Goal: Task Accomplishment & Management: Complete application form

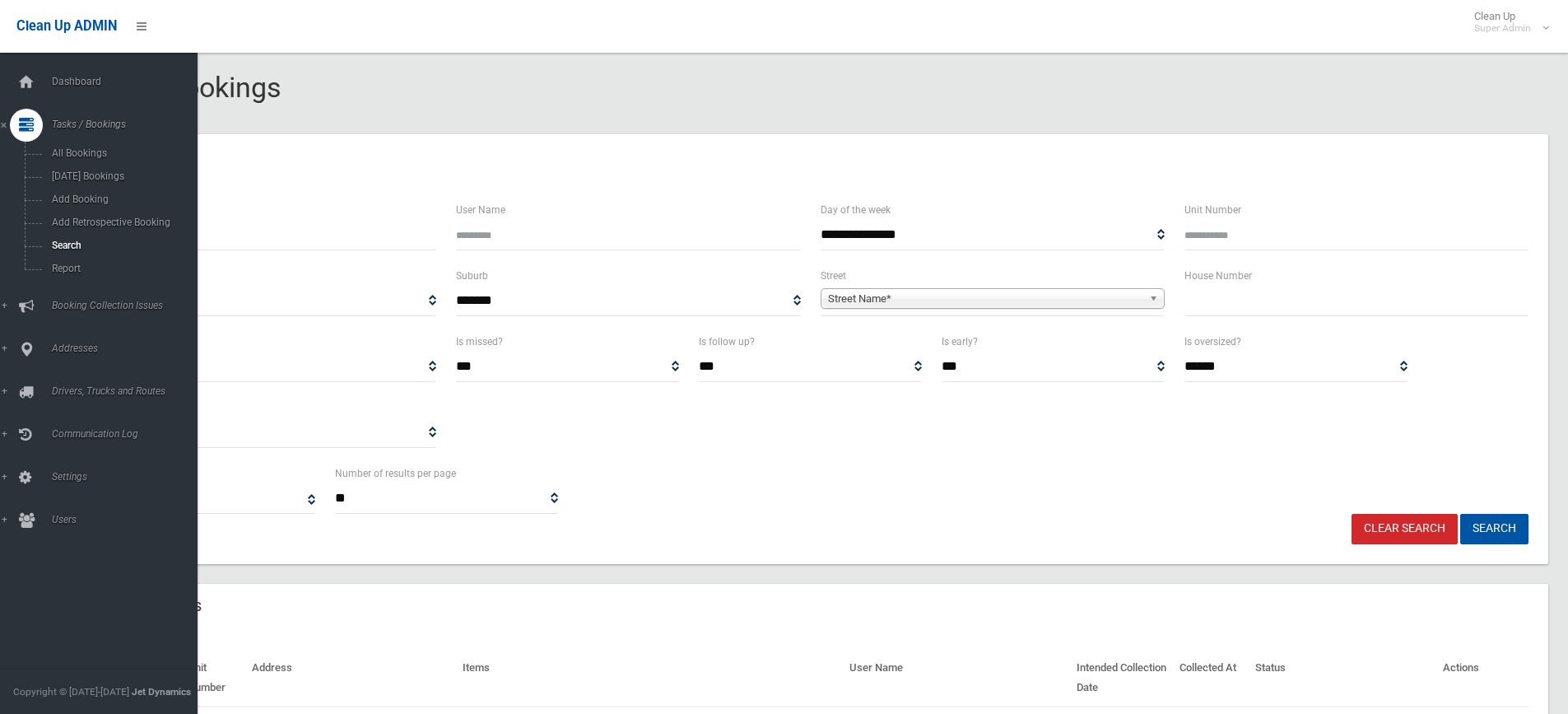
select select
click at [73, 241] on span "Search" at bounding box center [121, 245] width 149 height 12
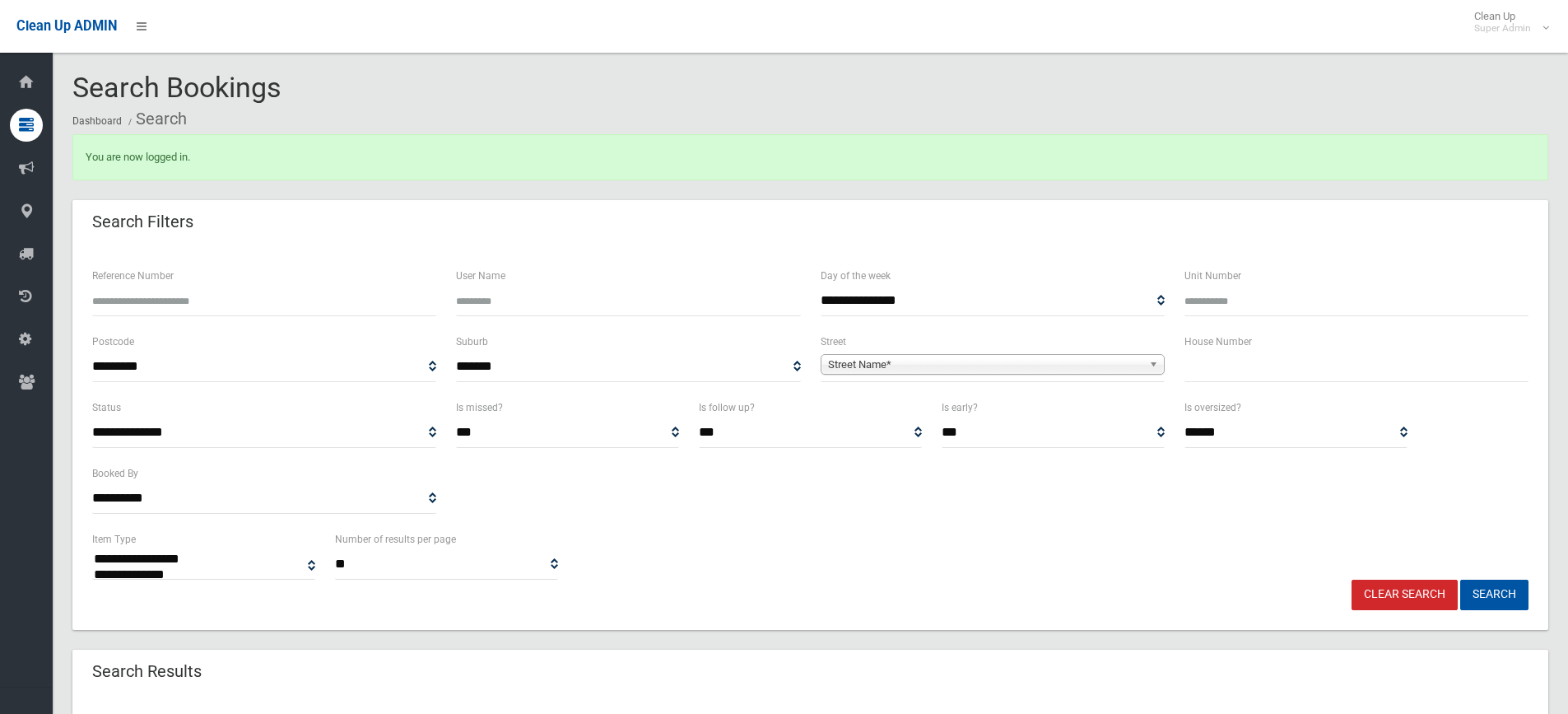
select select
click at [976, 369] on span "Street Name*" at bounding box center [985, 365] width 314 height 19
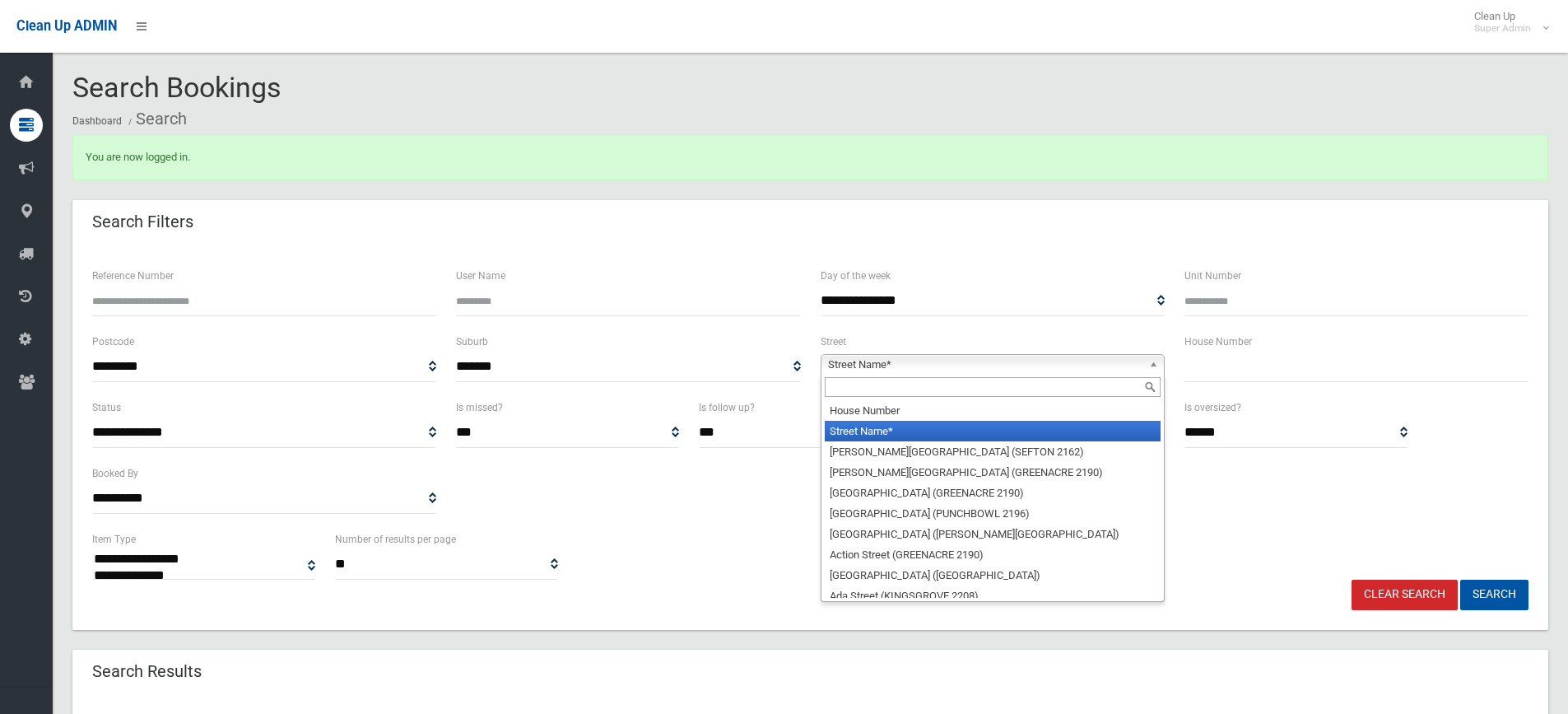
click at [880, 382] on input "text" at bounding box center [992, 387] width 336 height 19
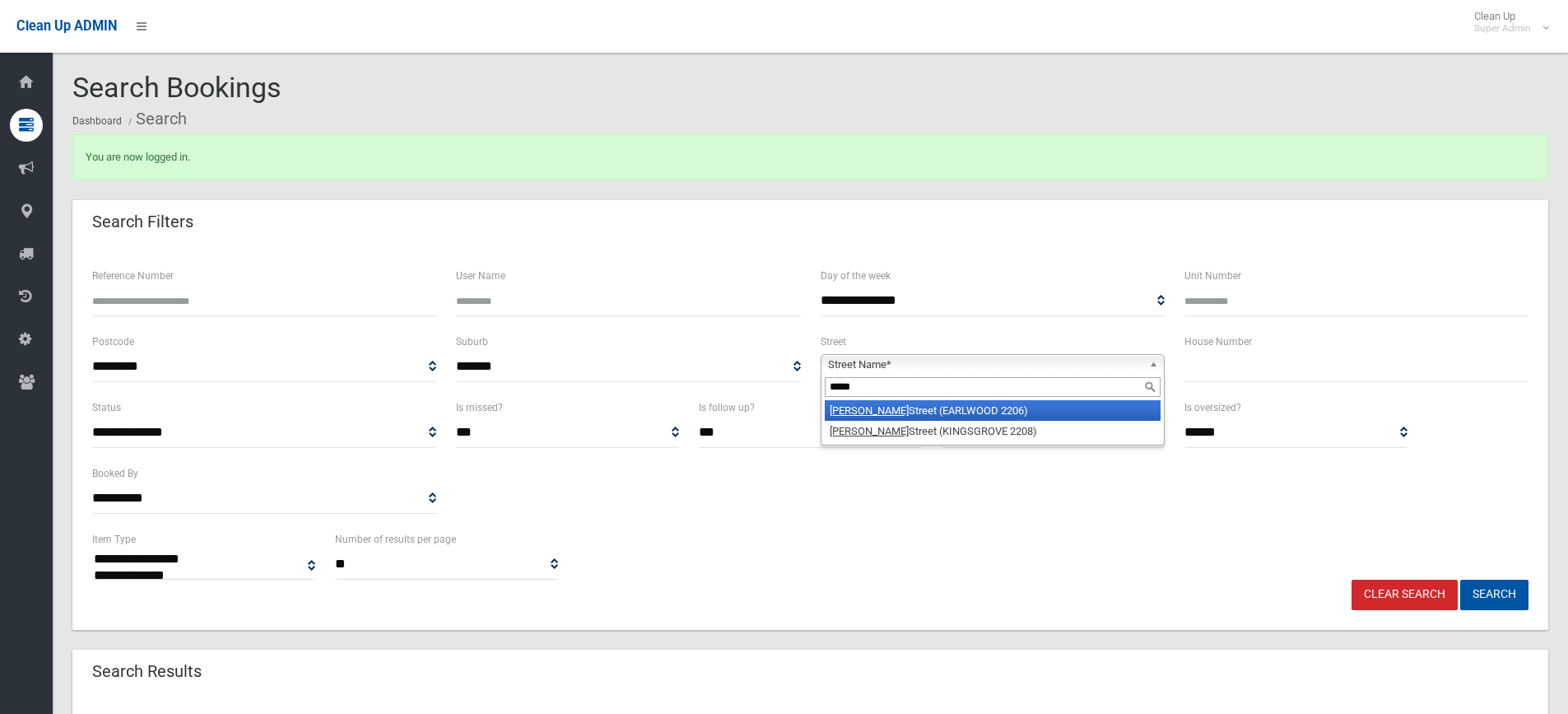
type input "*****"
click at [879, 413] on li "[PERSON_NAME] Street (EARLWOOD 2206)" at bounding box center [992, 410] width 336 height 20
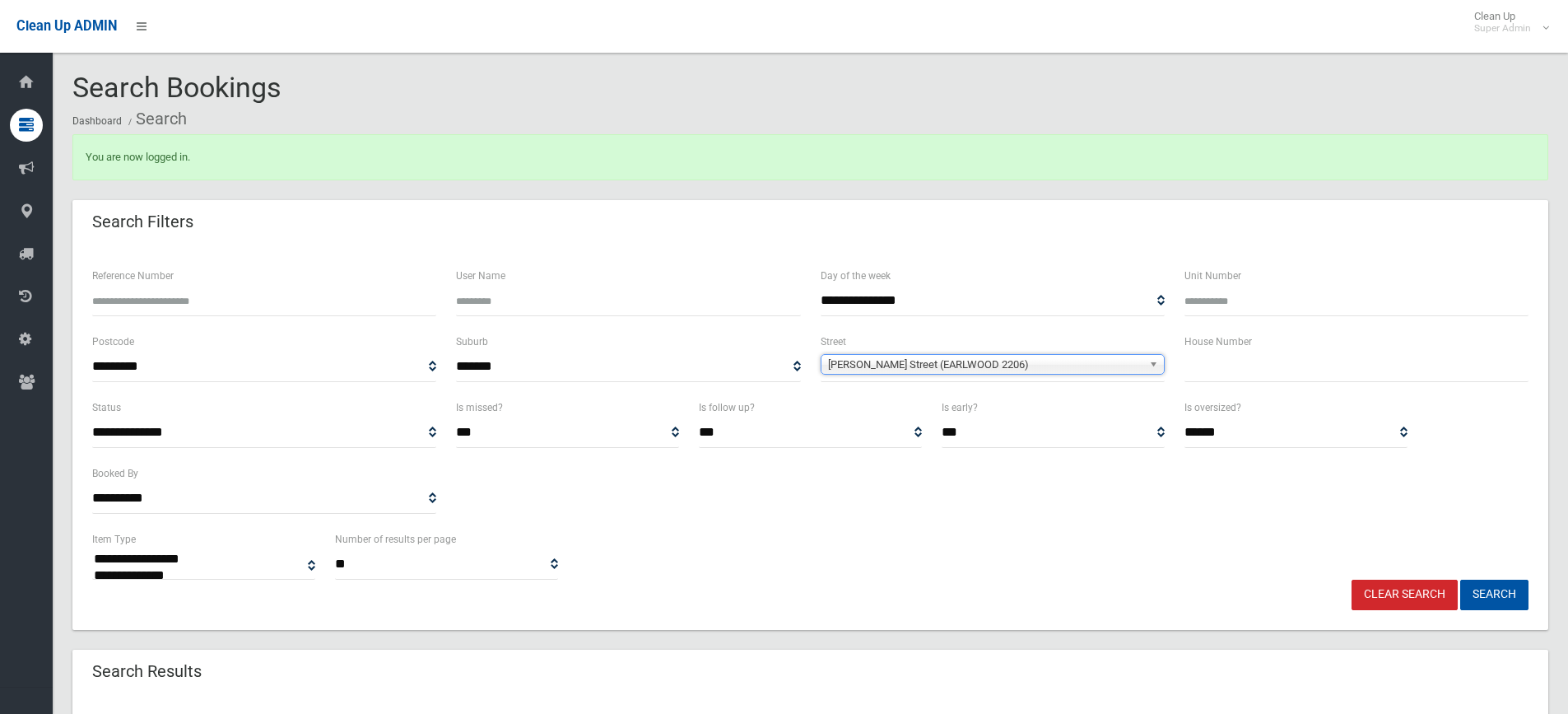
click at [1294, 368] on input "text" at bounding box center [1356, 366] width 344 height 30
type input "**"
click at [1494, 597] on button "Search" at bounding box center [1494, 595] width 68 height 30
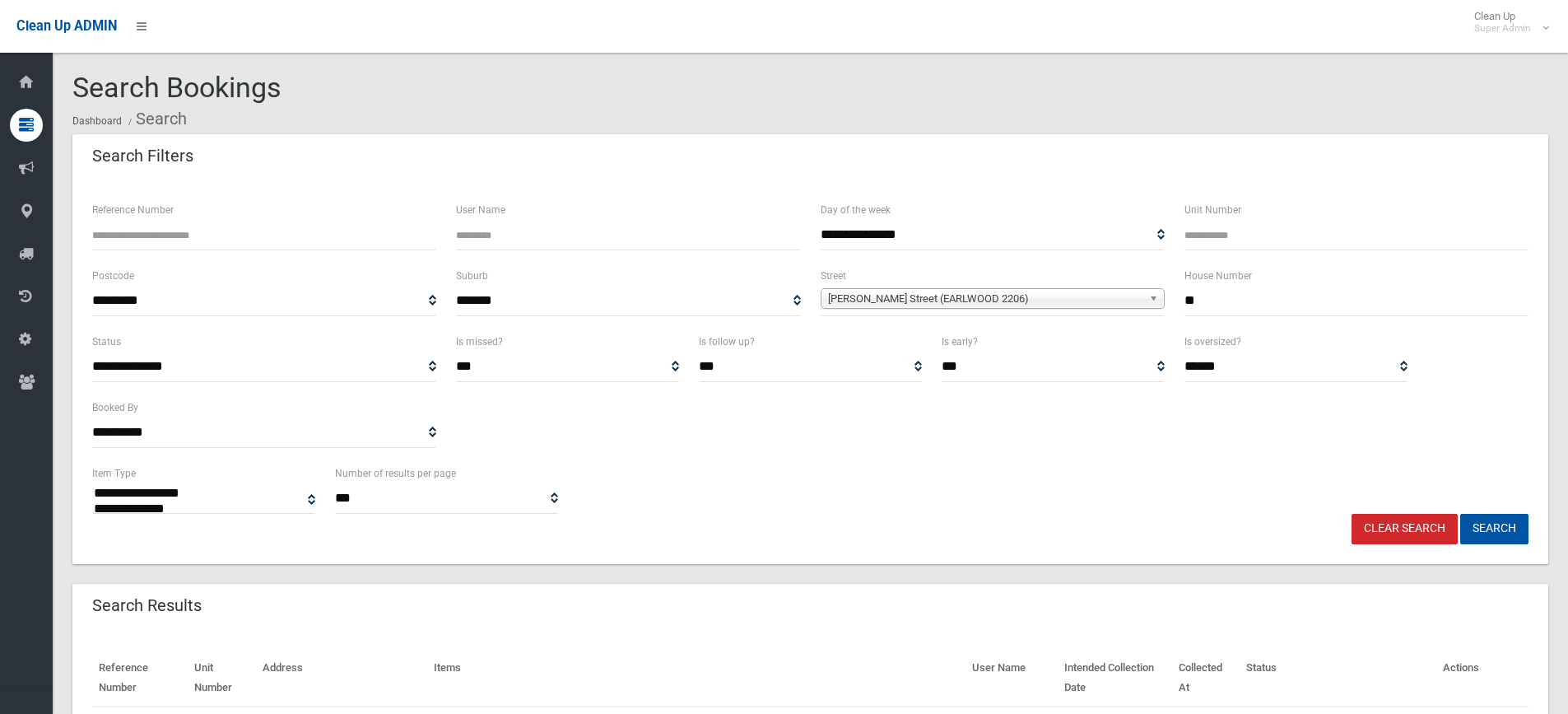
select select
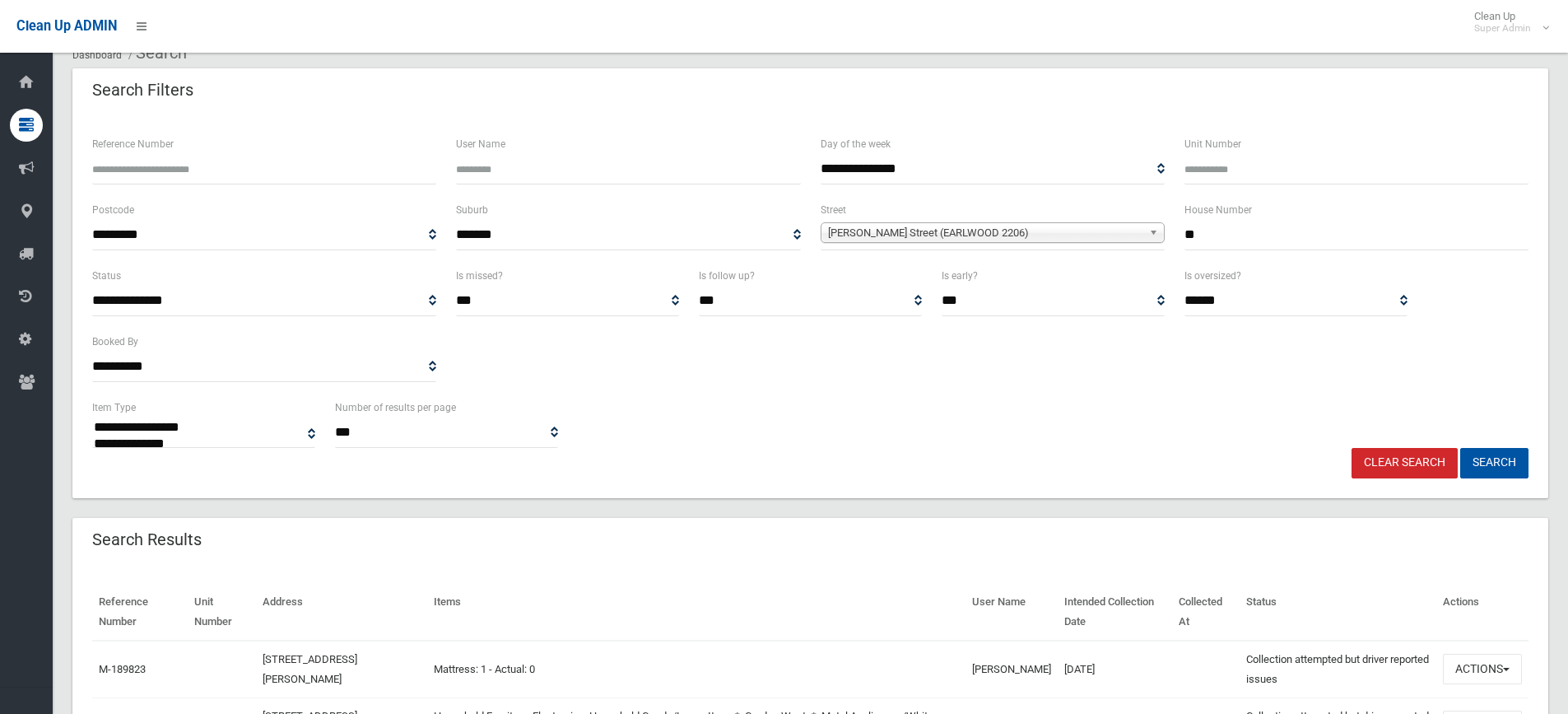
scroll to position [243, 0]
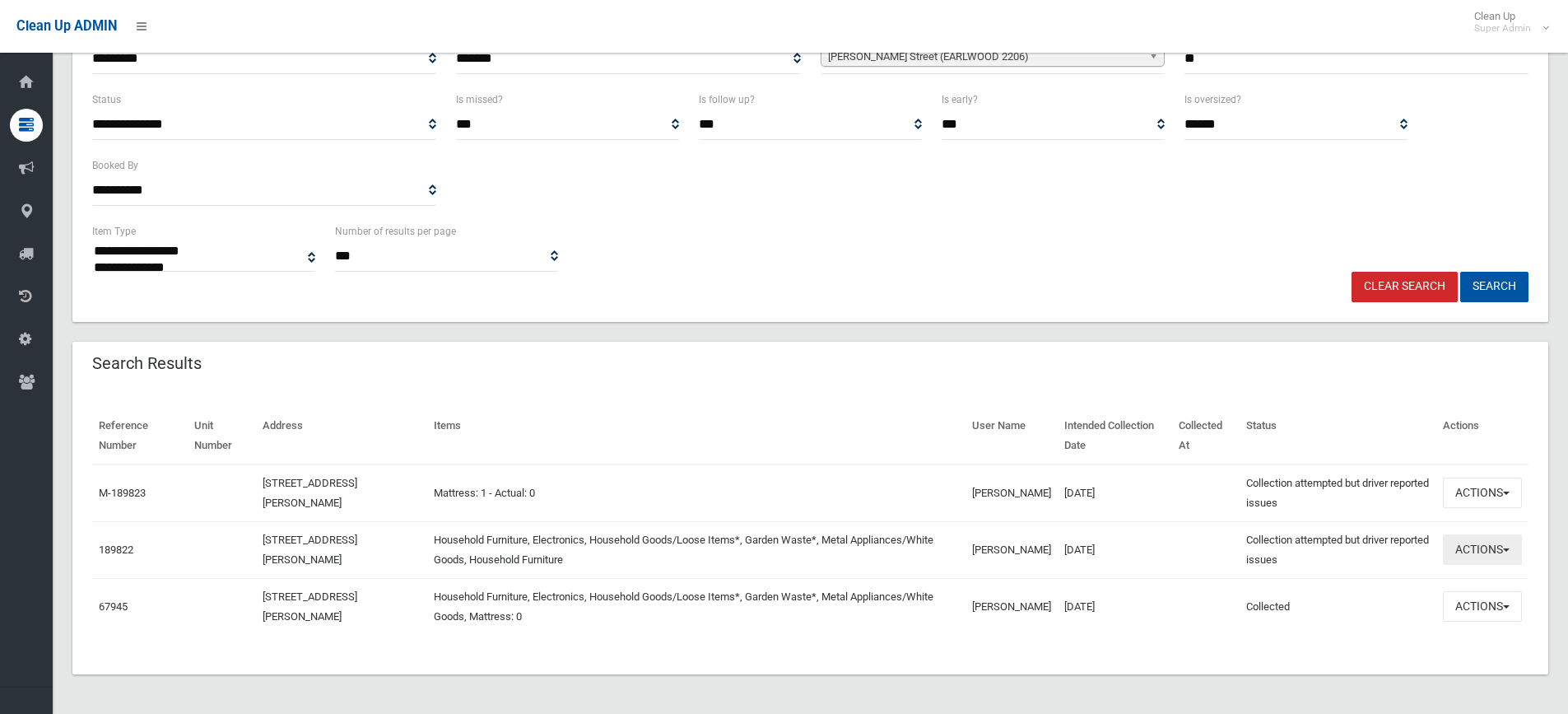
click at [1485, 557] on button "Actions" at bounding box center [1482, 549] width 79 height 30
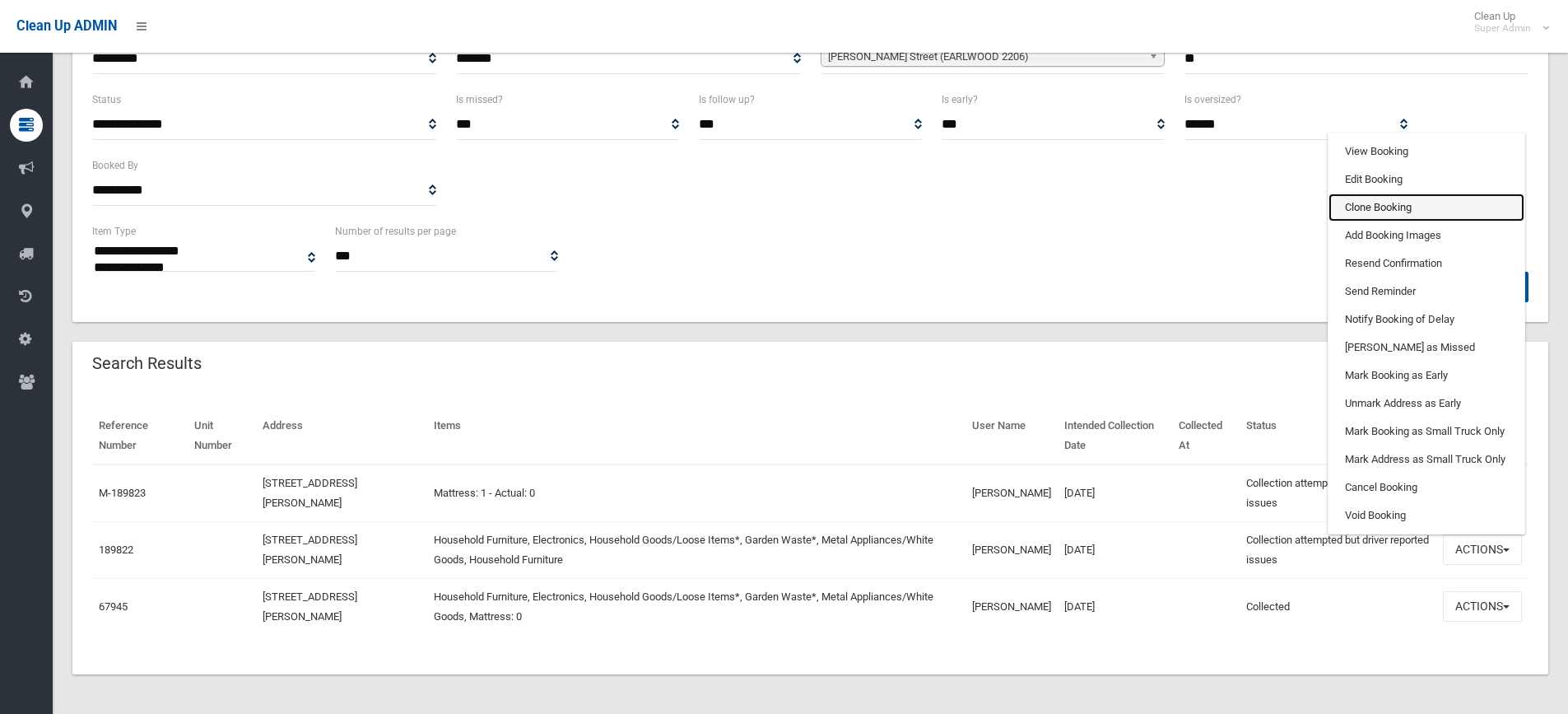
click at [1385, 205] on link "Clone Booking" at bounding box center [1426, 207] width 196 height 28
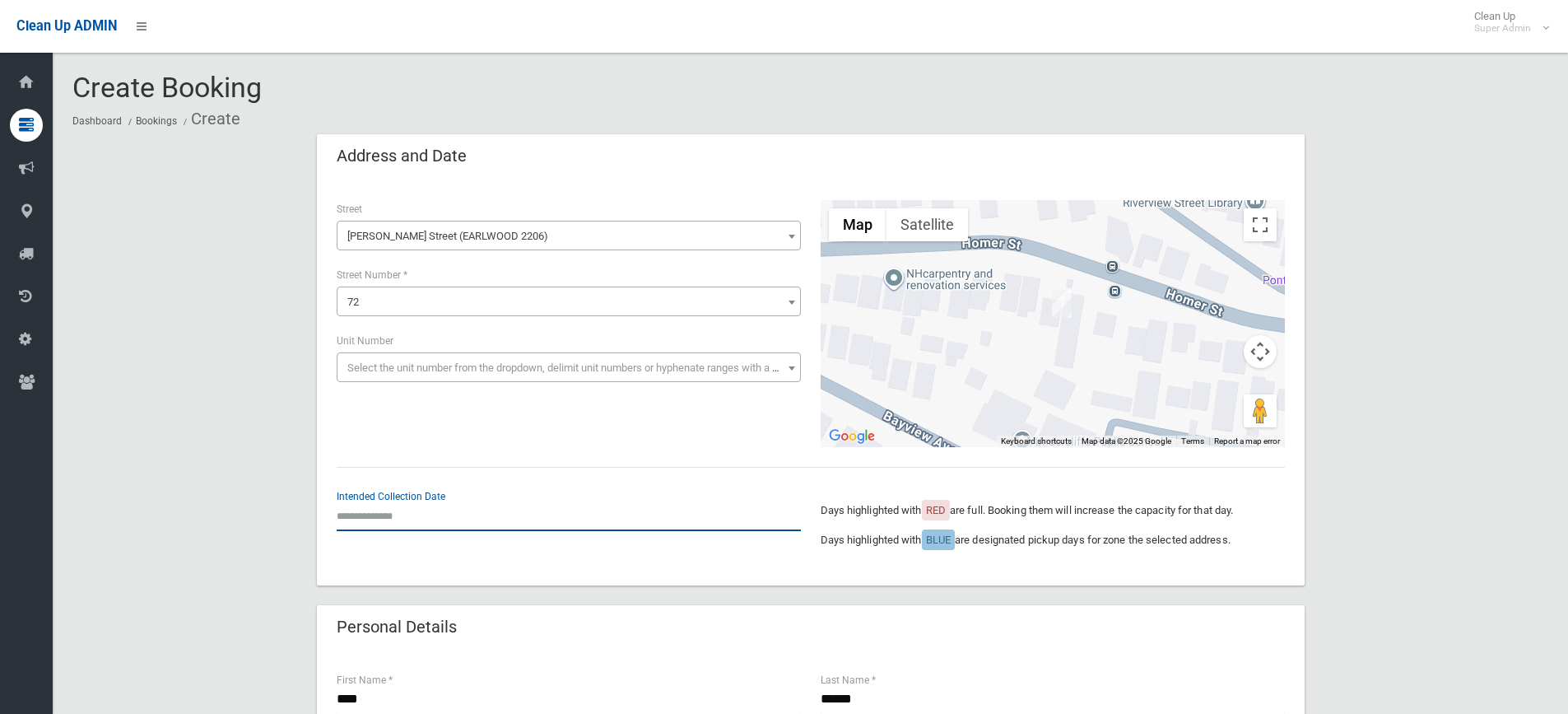
click at [373, 515] on input "text" at bounding box center [568, 515] width 464 height 30
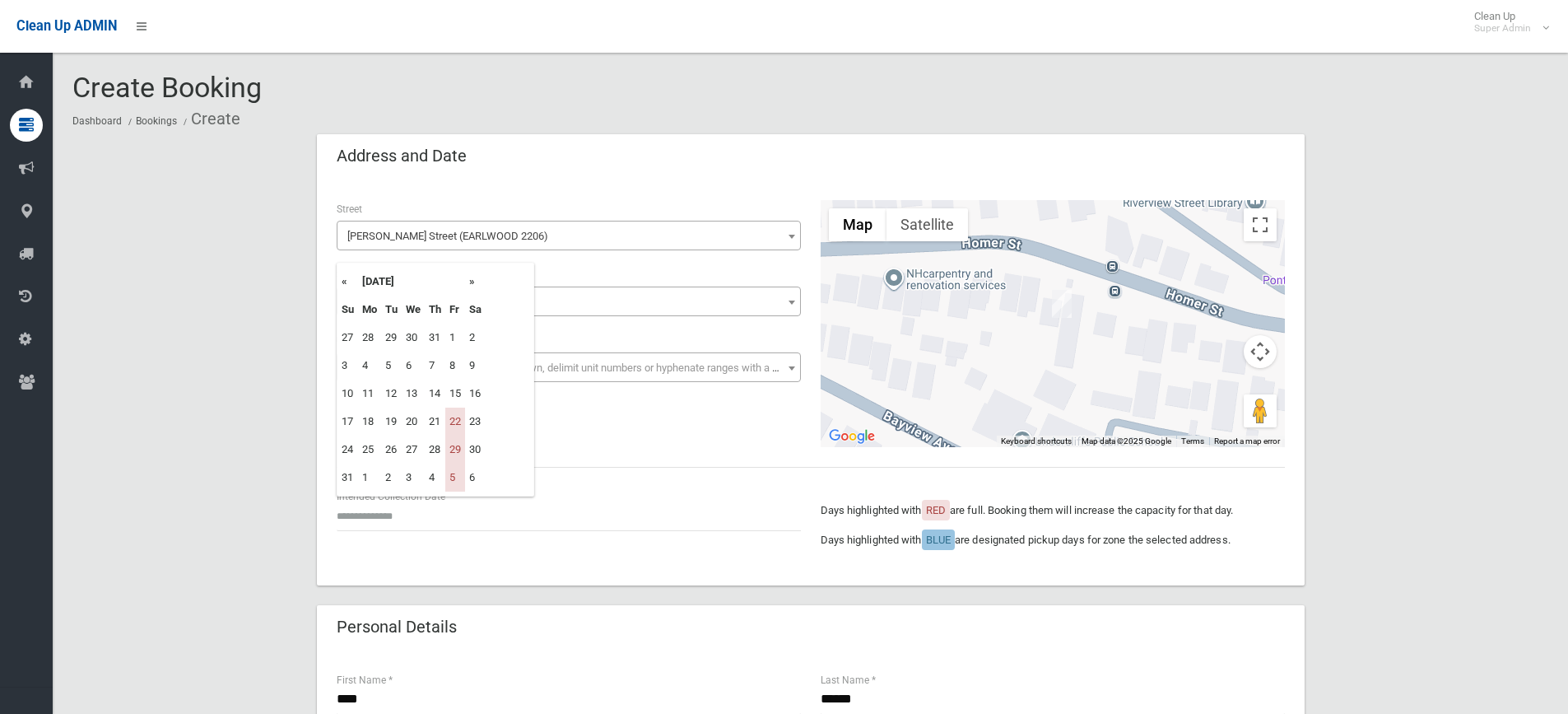
click at [472, 284] on th "»" at bounding box center [475, 281] width 20 height 28
click at [668, 162] on div "Address and Date" at bounding box center [811, 157] width 988 height 47
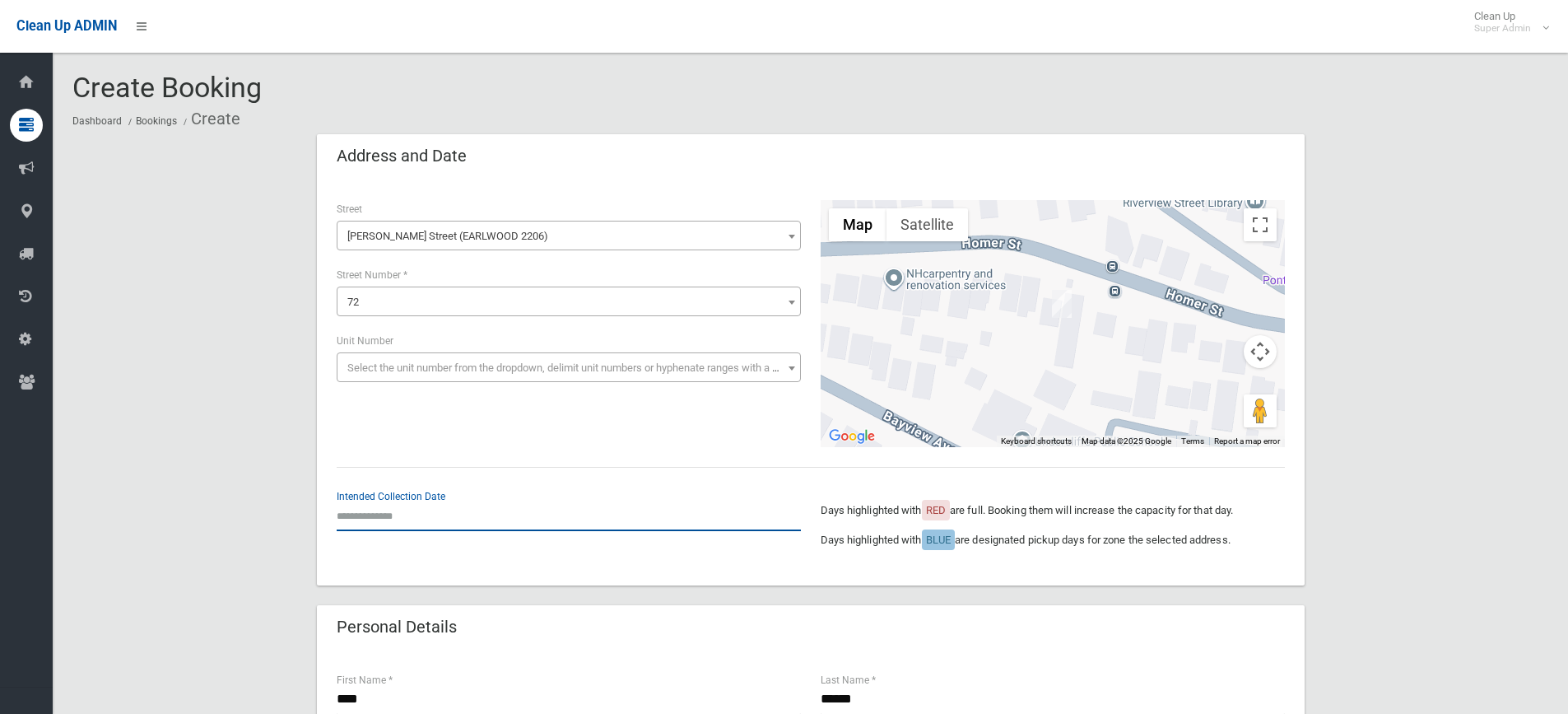
click at [409, 522] on input "text" at bounding box center [568, 515] width 464 height 30
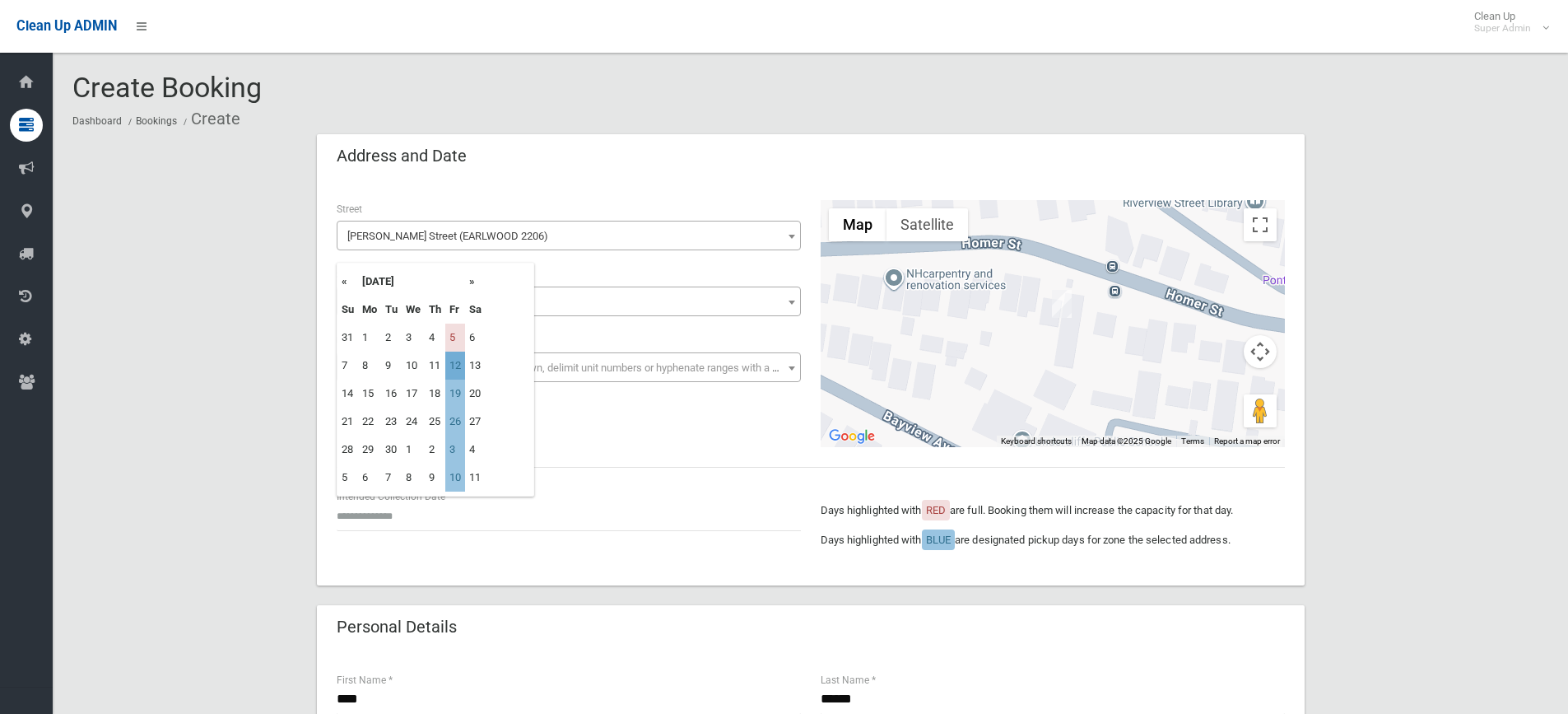
click at [449, 370] on td "12" at bounding box center [455, 365] width 19 height 28
type input "**********"
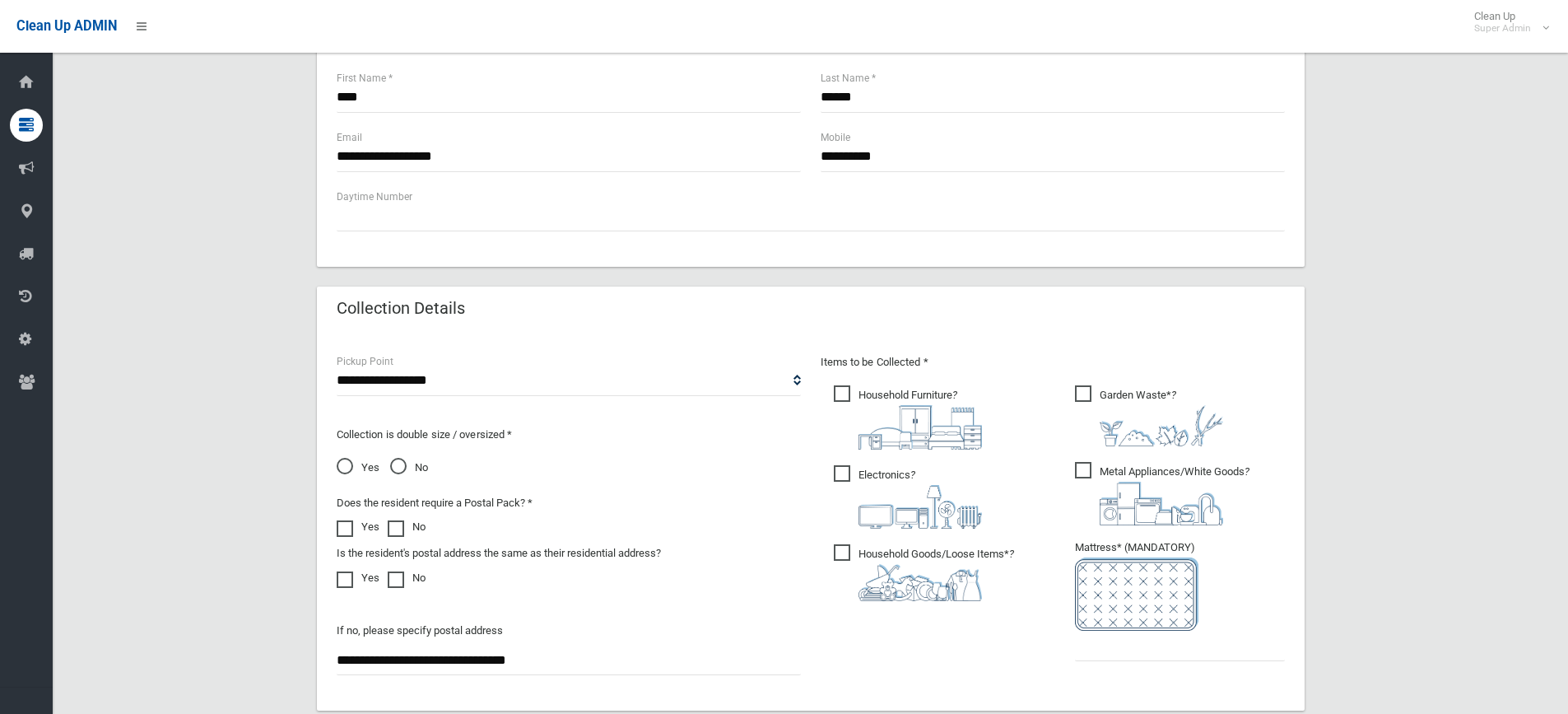
scroll to position [659, 0]
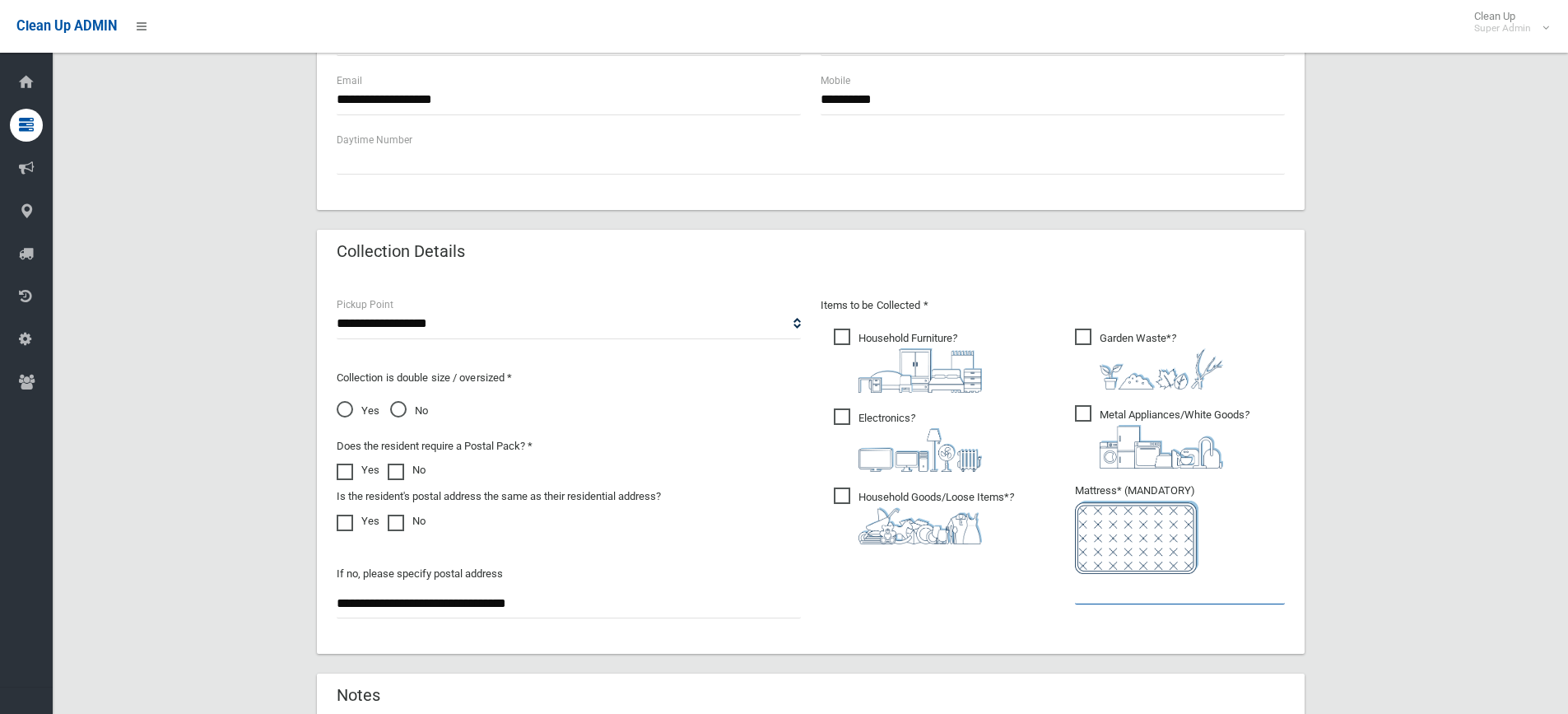
click at [1118, 600] on input "text" at bounding box center [1179, 589] width 209 height 30
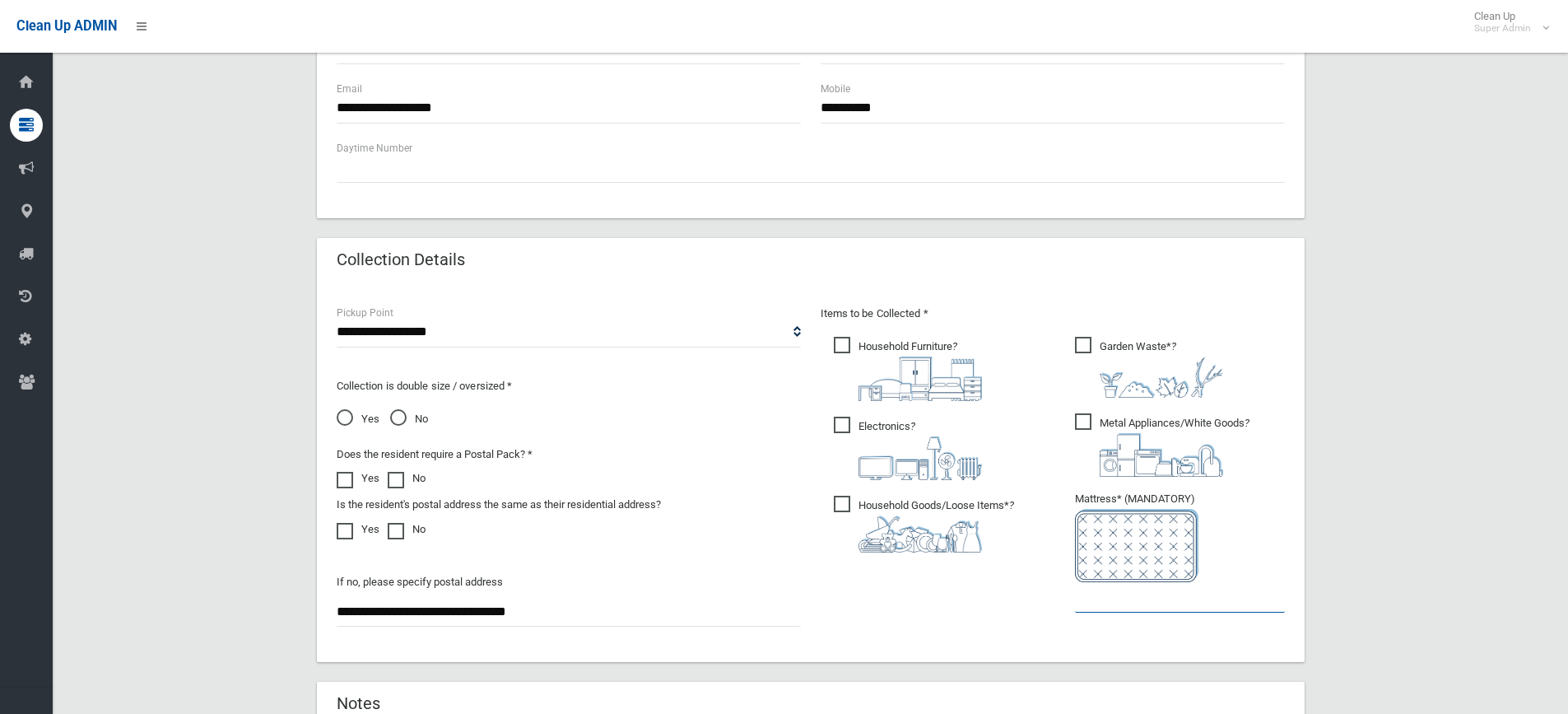
scroll to position [741, 0]
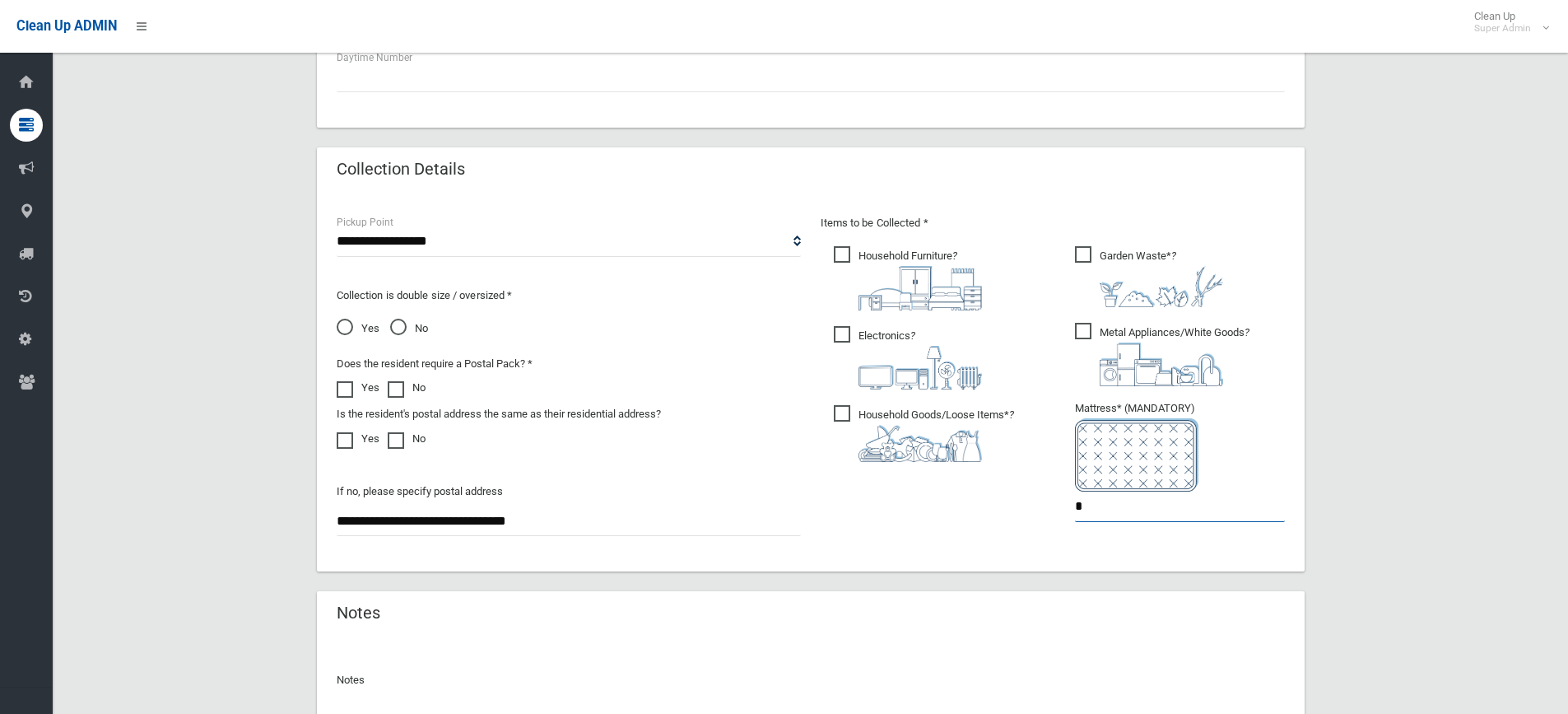
type input "*"
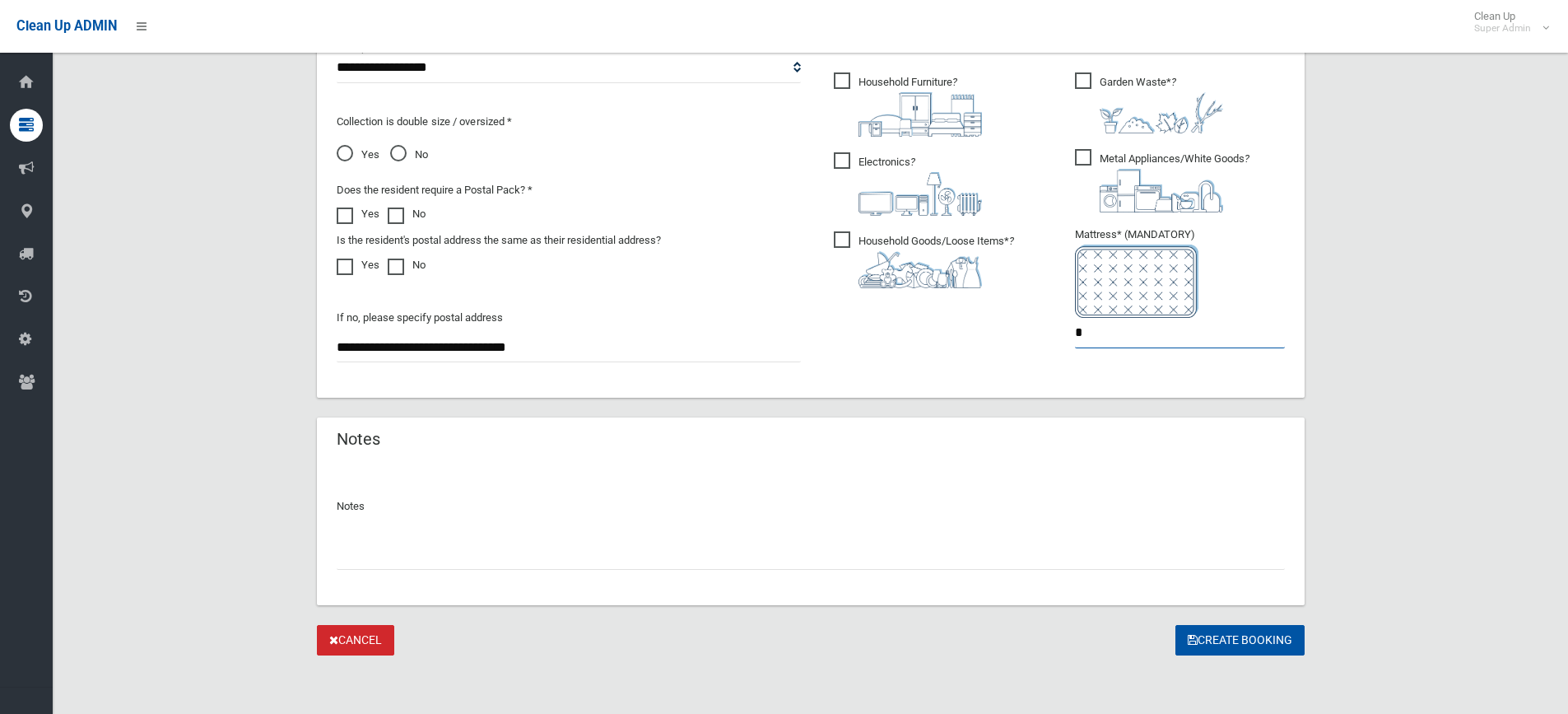
scroll to position [916, 0]
click at [487, 536] on div at bounding box center [811, 547] width 948 height 44
click at [477, 547] on input "text" at bounding box center [811, 553] width 948 height 30
type input "**********"
click at [1199, 638] on button "Create Booking" at bounding box center [1239, 638] width 129 height 30
